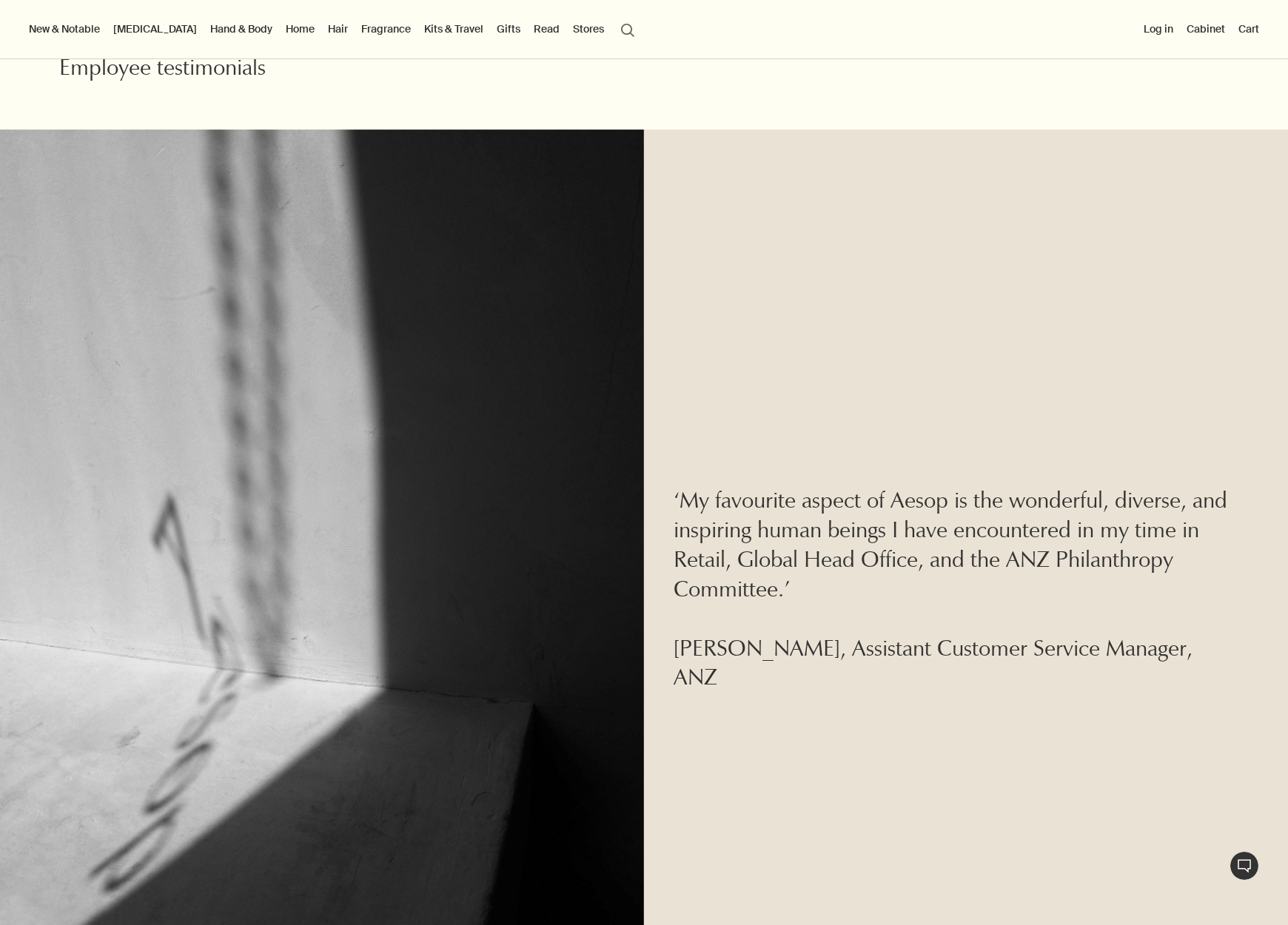
click at [614, 26] on button "search Search" at bounding box center [627, 28] width 27 height 28
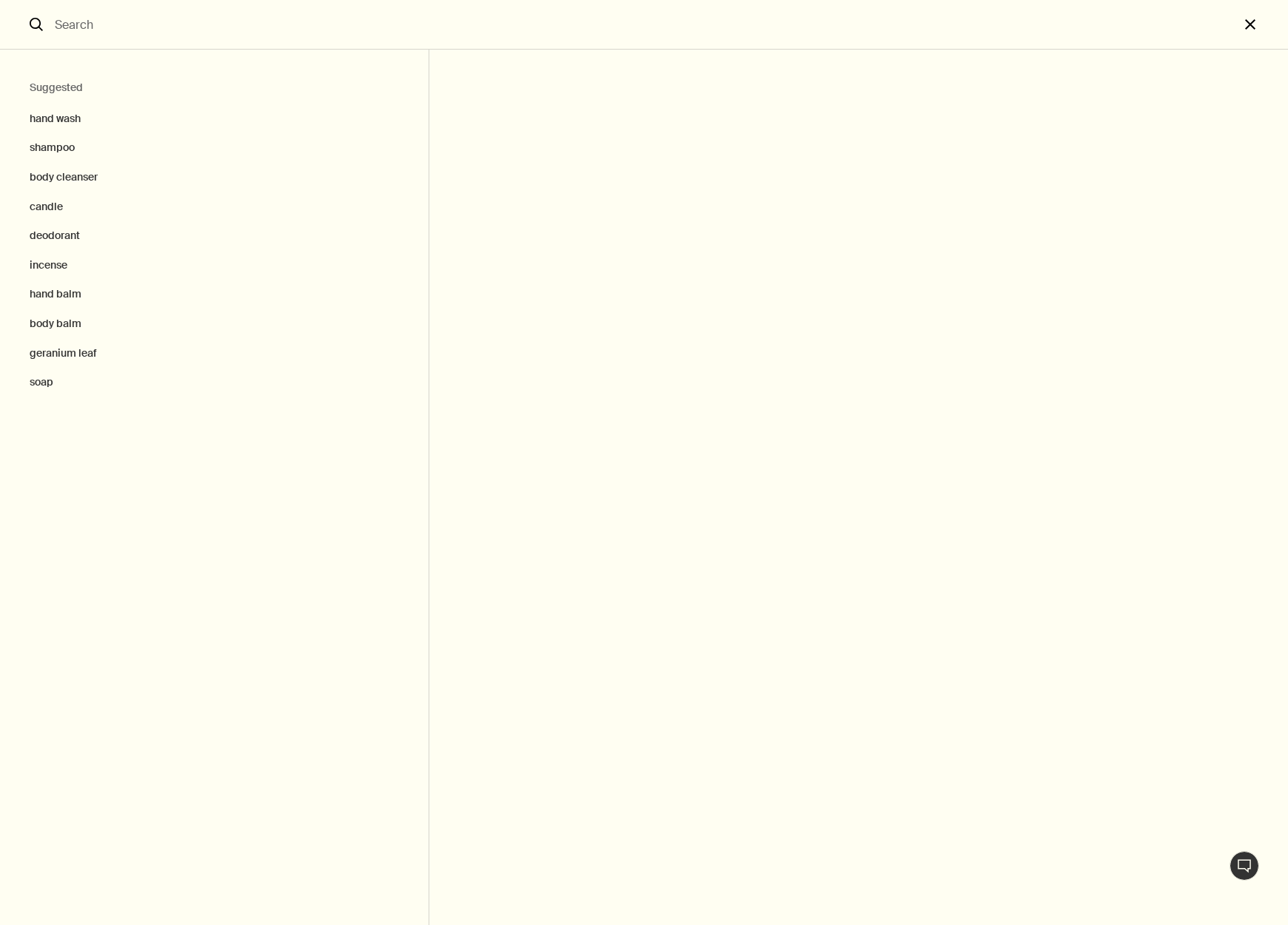
click at [1244, 23] on button "close" at bounding box center [1263, 25] width 48 height 49
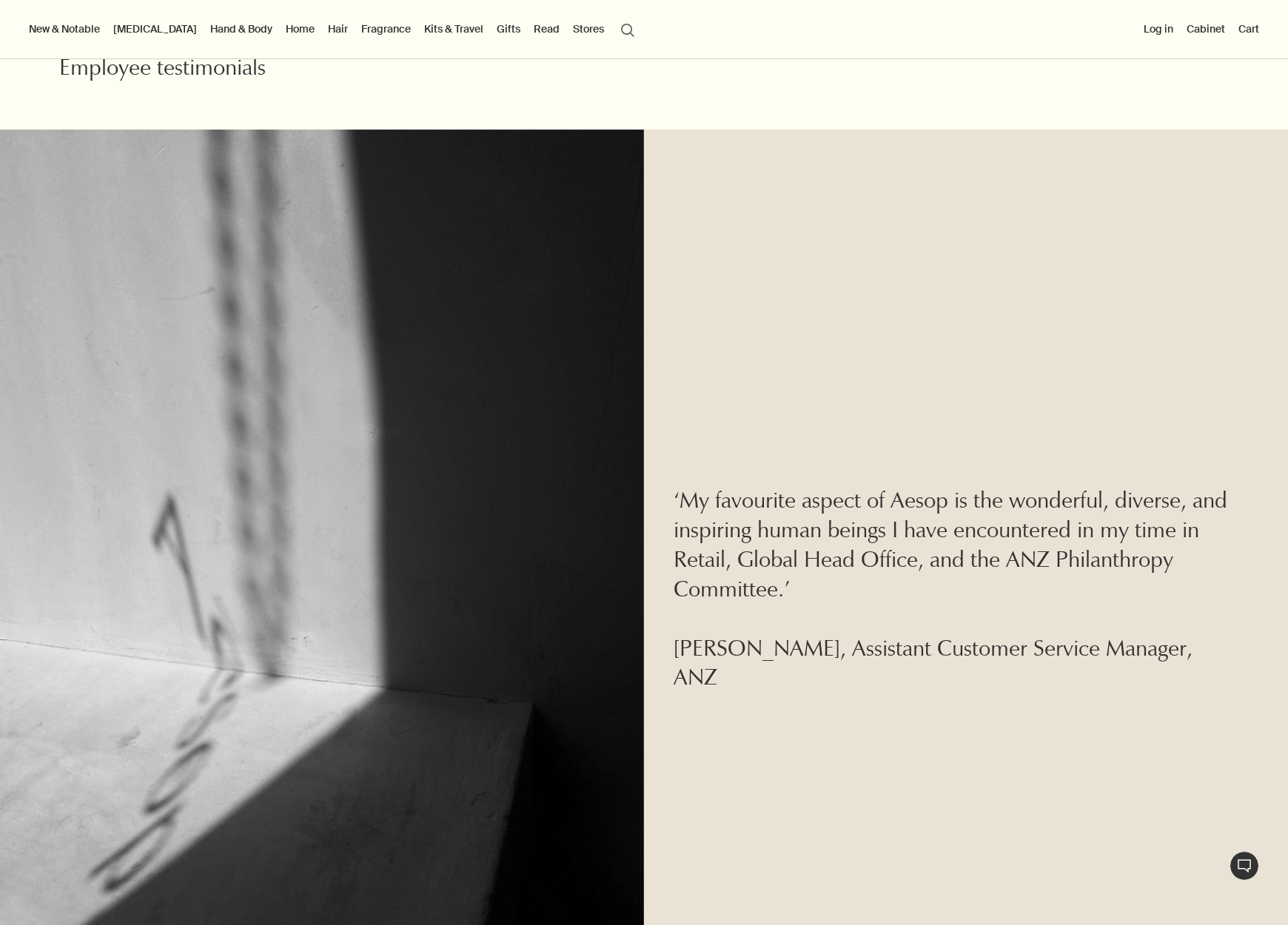
click at [55, 31] on button "New & Notable" at bounding box center [65, 28] width 77 height 19
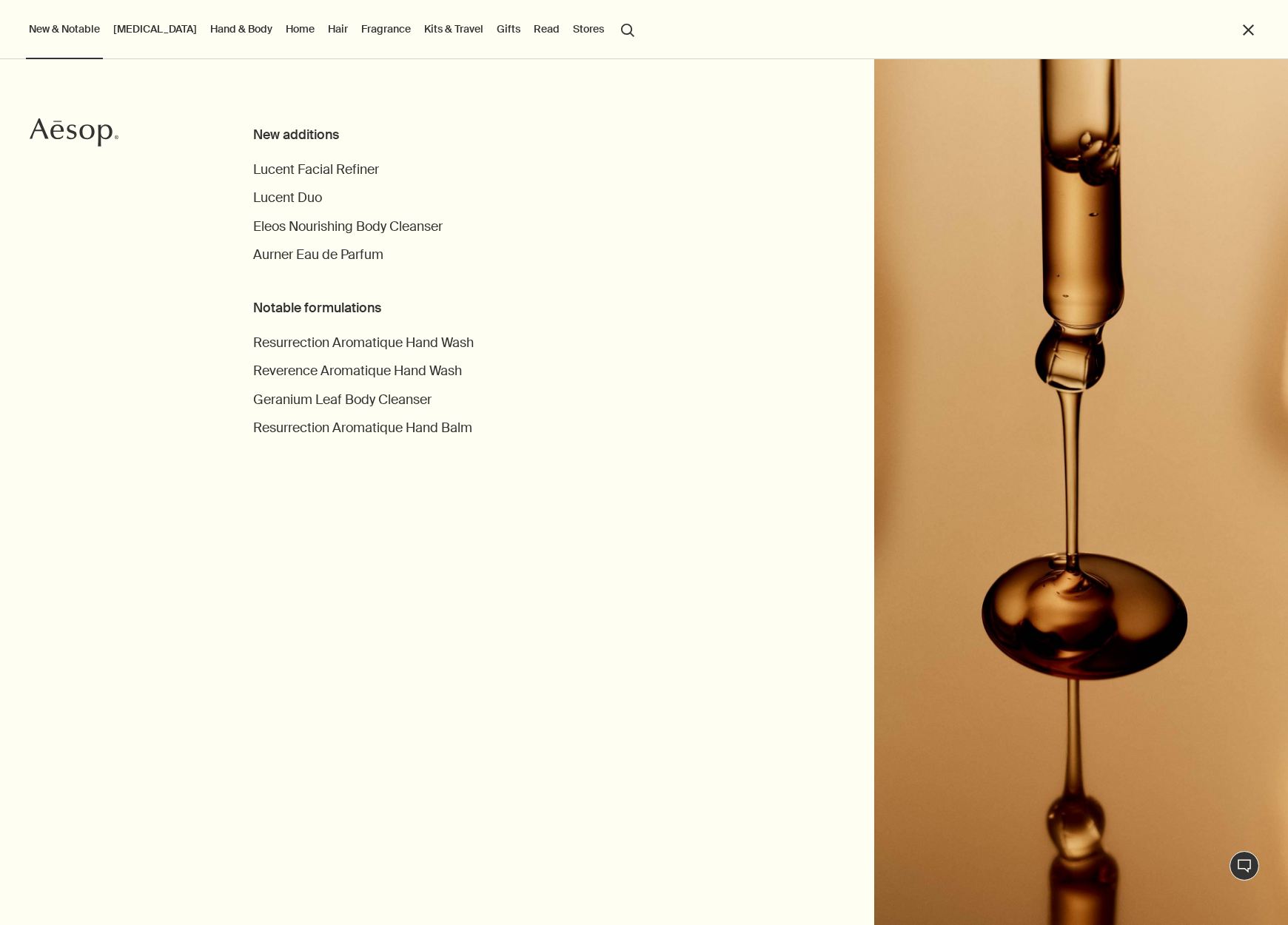
click at [146, 29] on link "[MEDICAL_DATA]" at bounding box center [155, 28] width 89 height 19
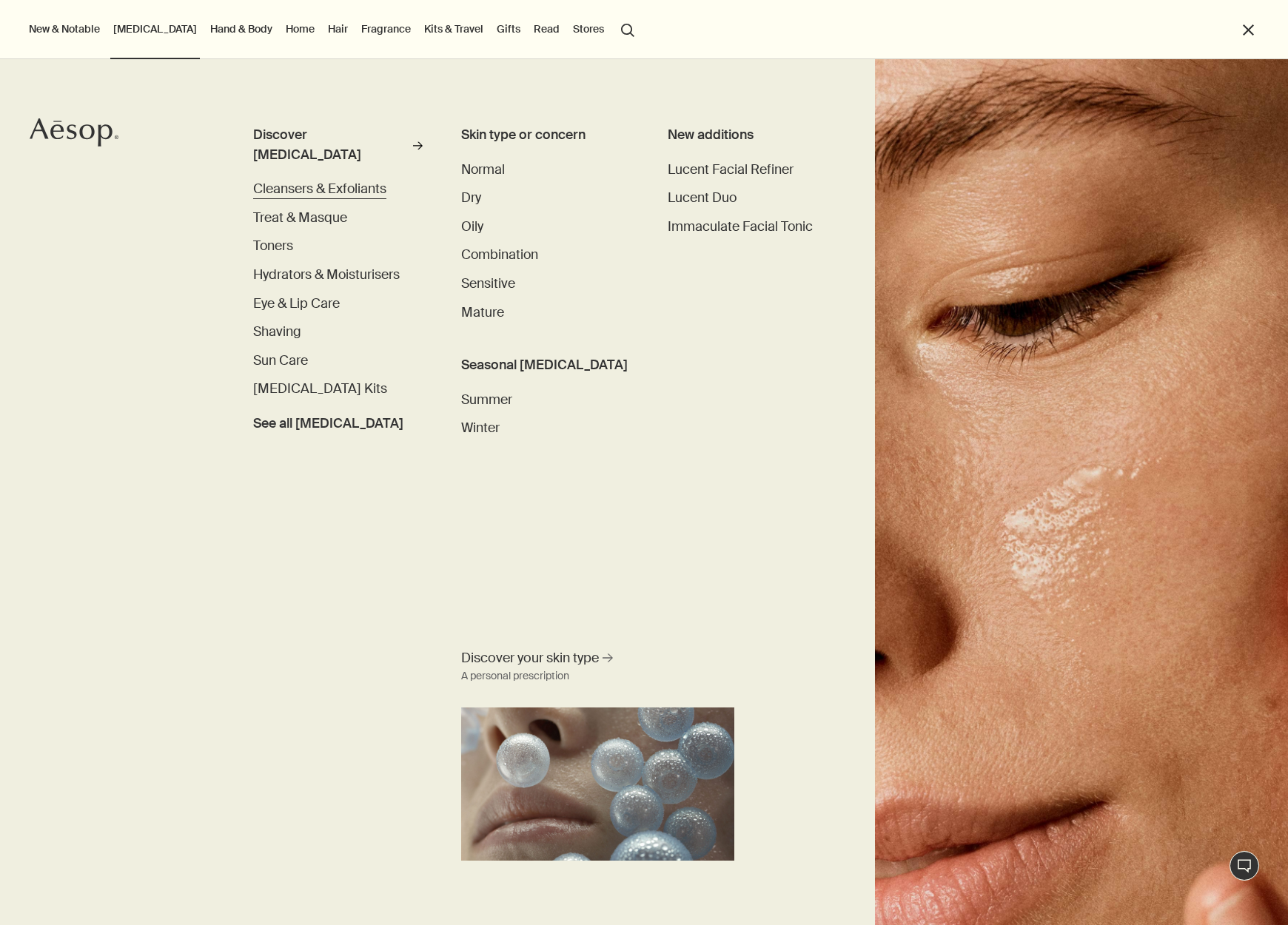
click at [312, 181] on span "Cleansers & Exfoliants" at bounding box center [319, 189] width 133 height 17
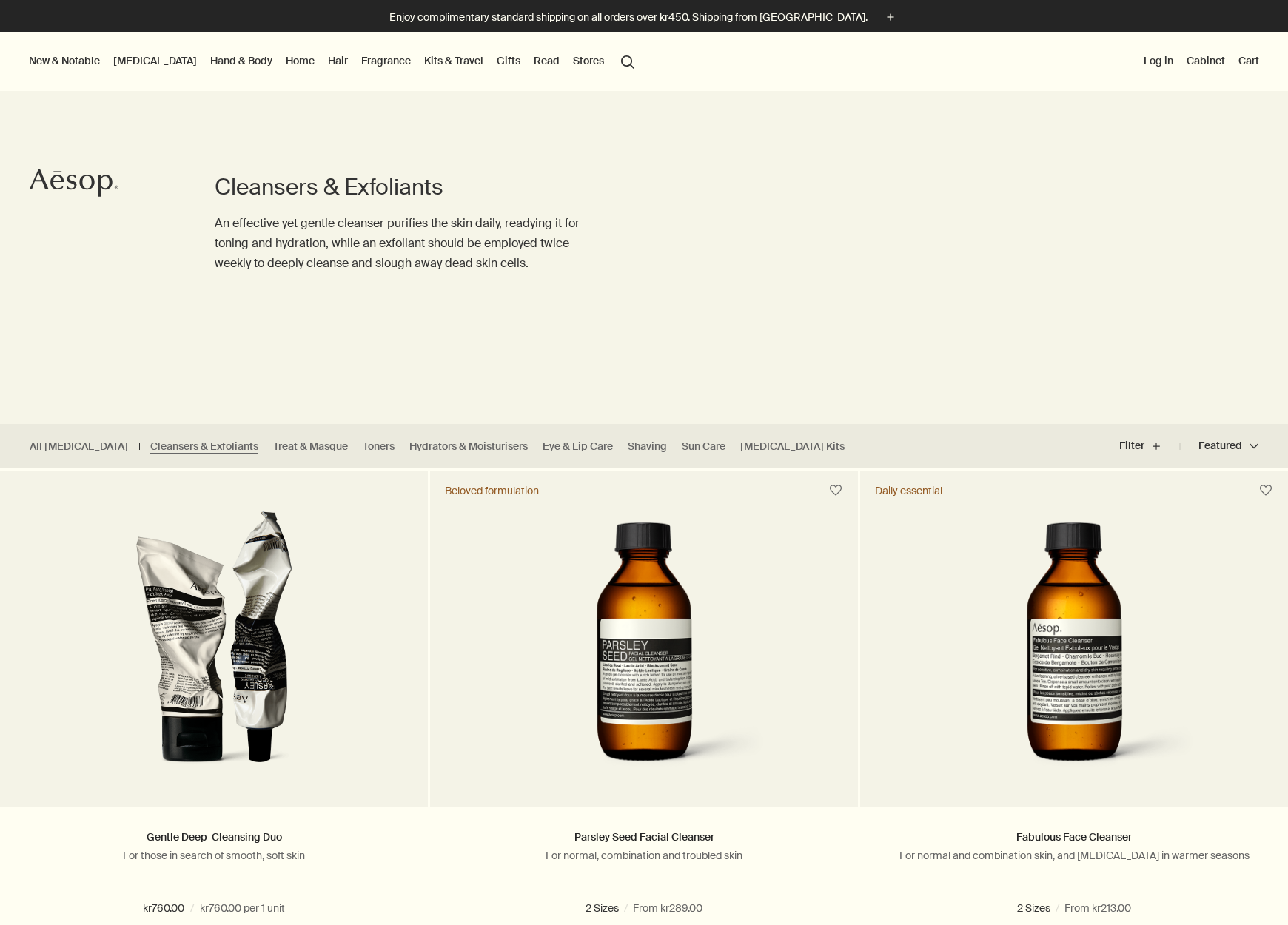
click at [614, 58] on button "search Search" at bounding box center [627, 61] width 27 height 28
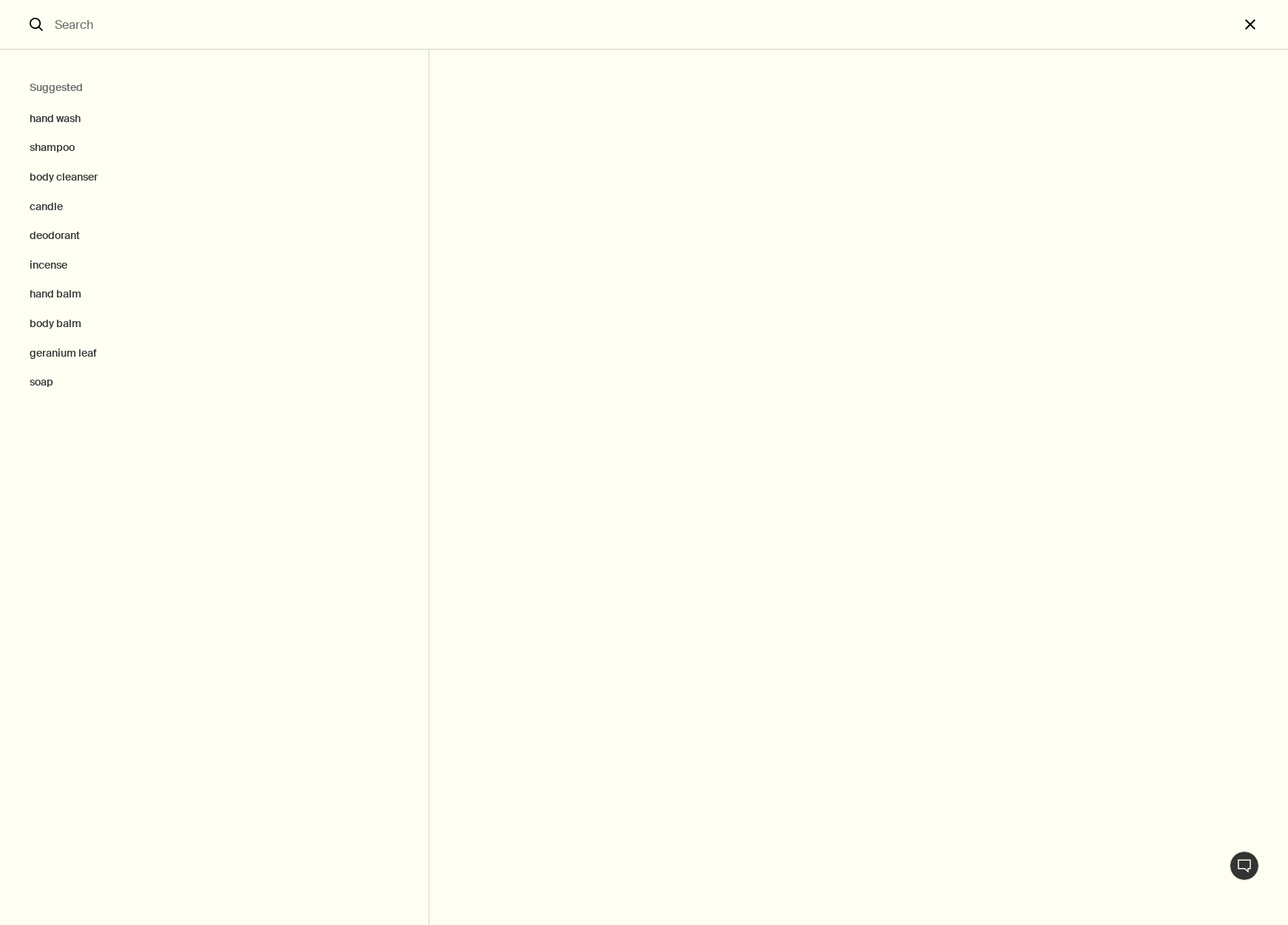
click at [1250, 29] on button "close" at bounding box center [1263, 25] width 48 height 49
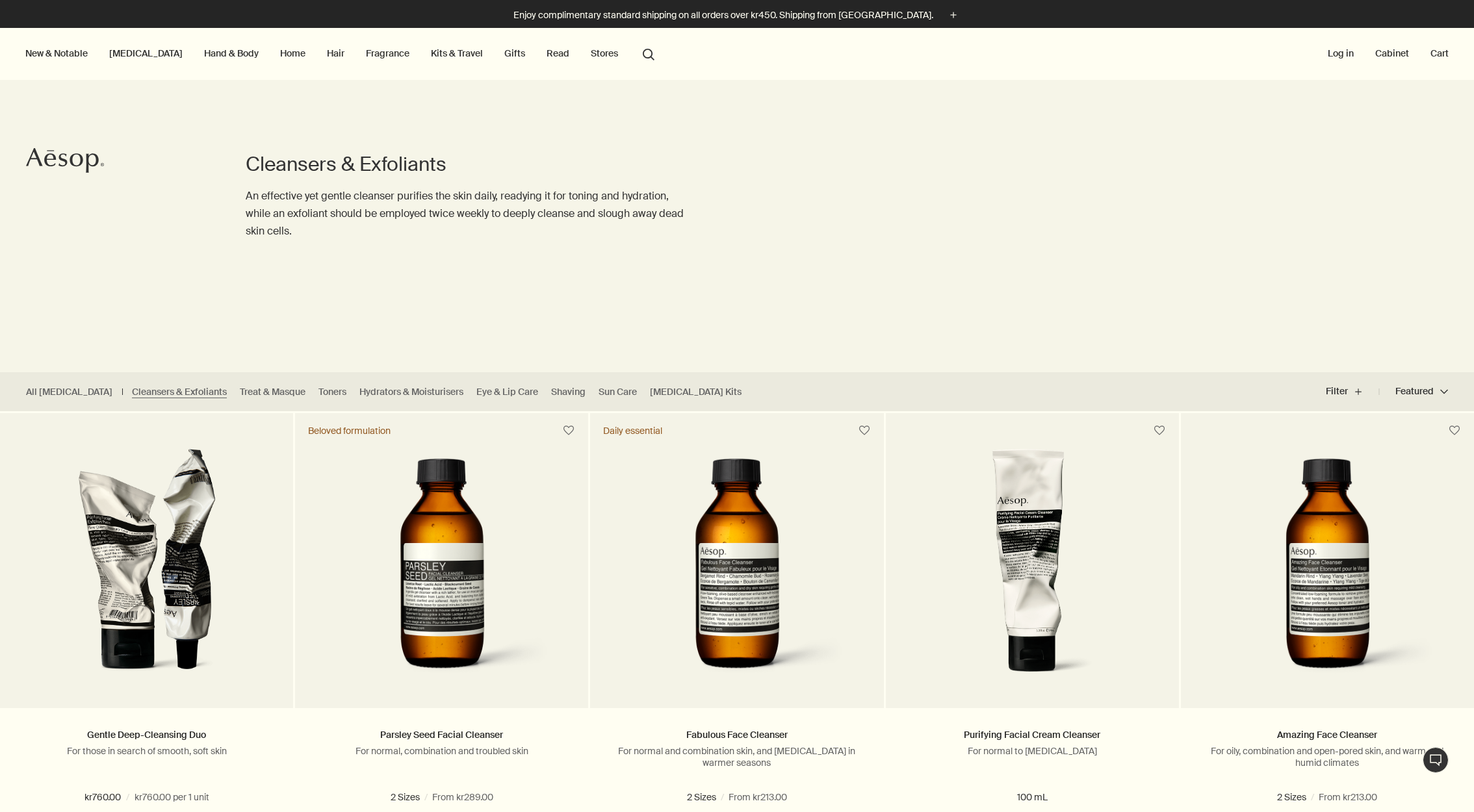
click at [628, 58] on div "New & Notable New additions Lucent Facial Refiner Lucent Duo Eleos Nourishing B…" at bounding box center [737, 53] width 1474 height 52
click at [637, 53] on button "search Search" at bounding box center [649, 53] width 24 height 25
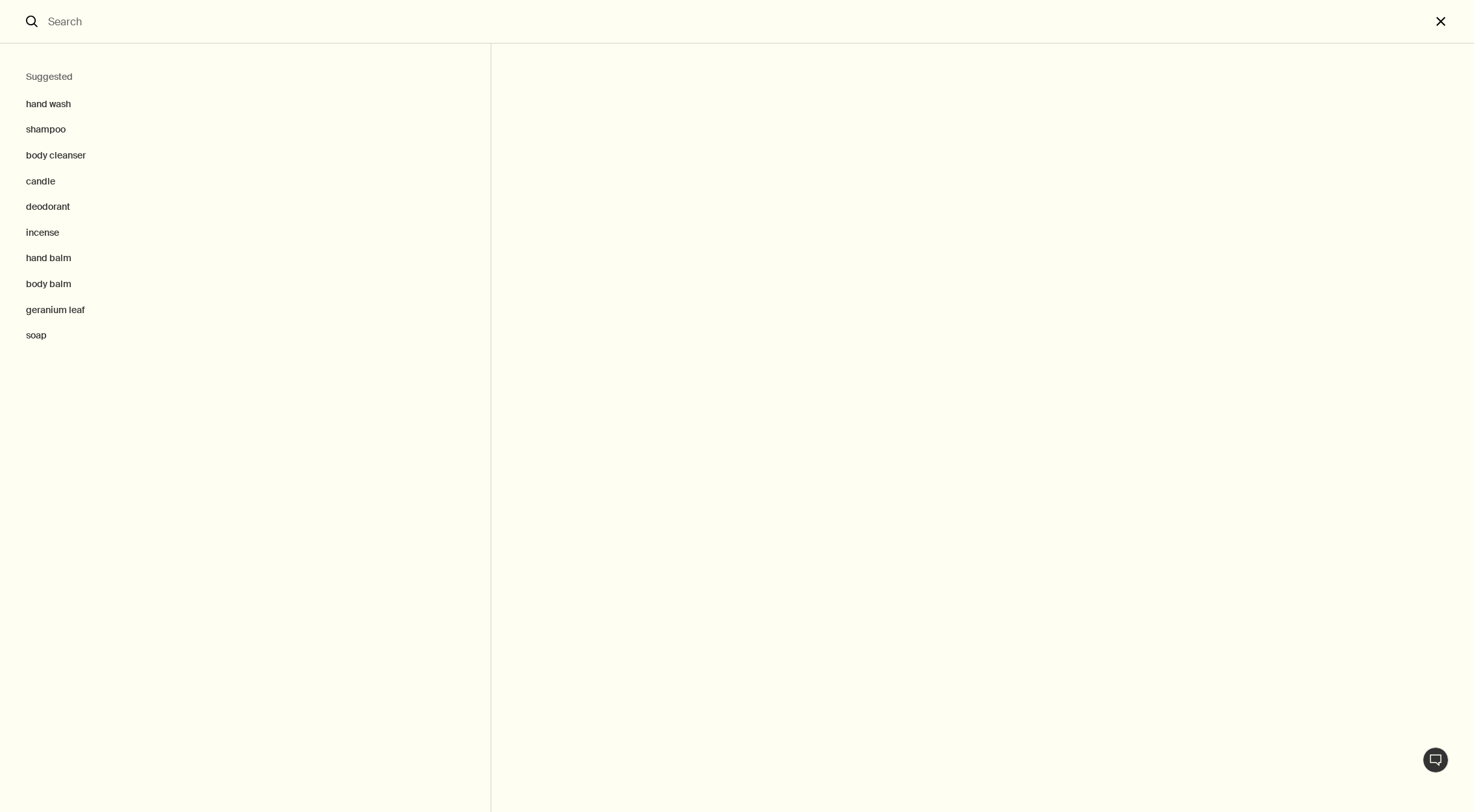
click at [1130, 22] on button "close" at bounding box center [1452, 22] width 43 height 43
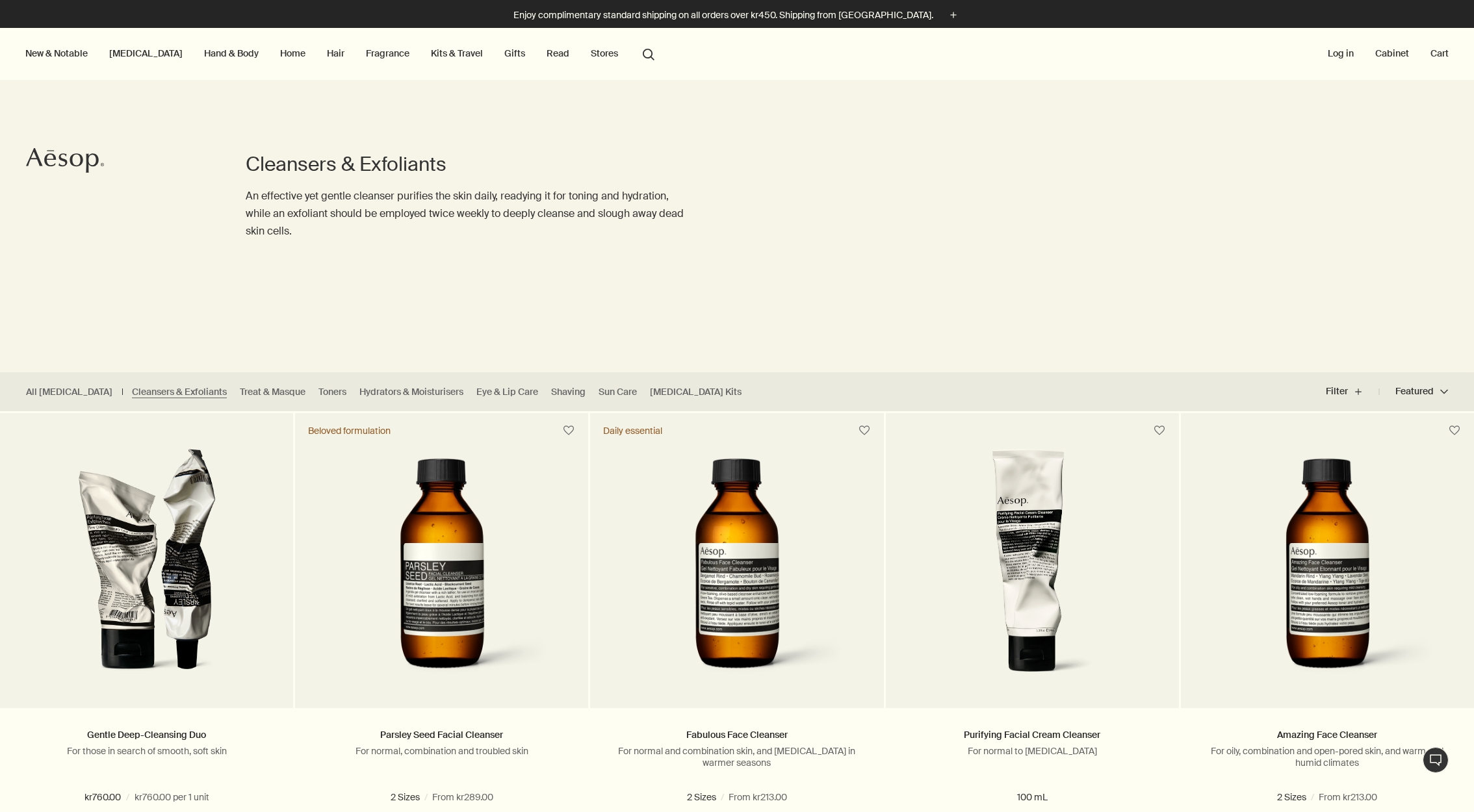
click at [637, 59] on button "search Search" at bounding box center [649, 53] width 24 height 25
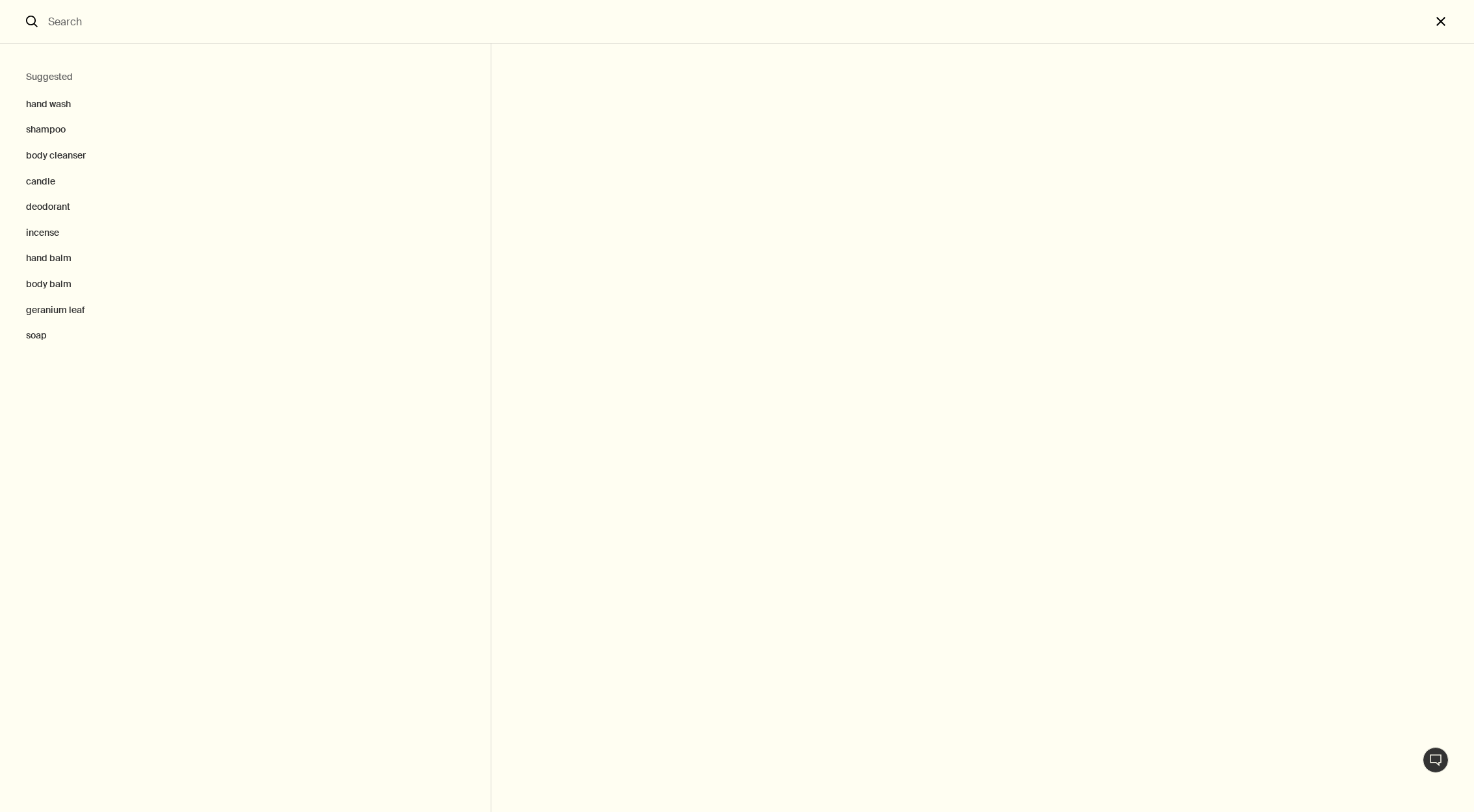
click at [1130, 22] on button "close" at bounding box center [1452, 22] width 43 height 43
